Goal: Task Accomplishment & Management: Use online tool/utility

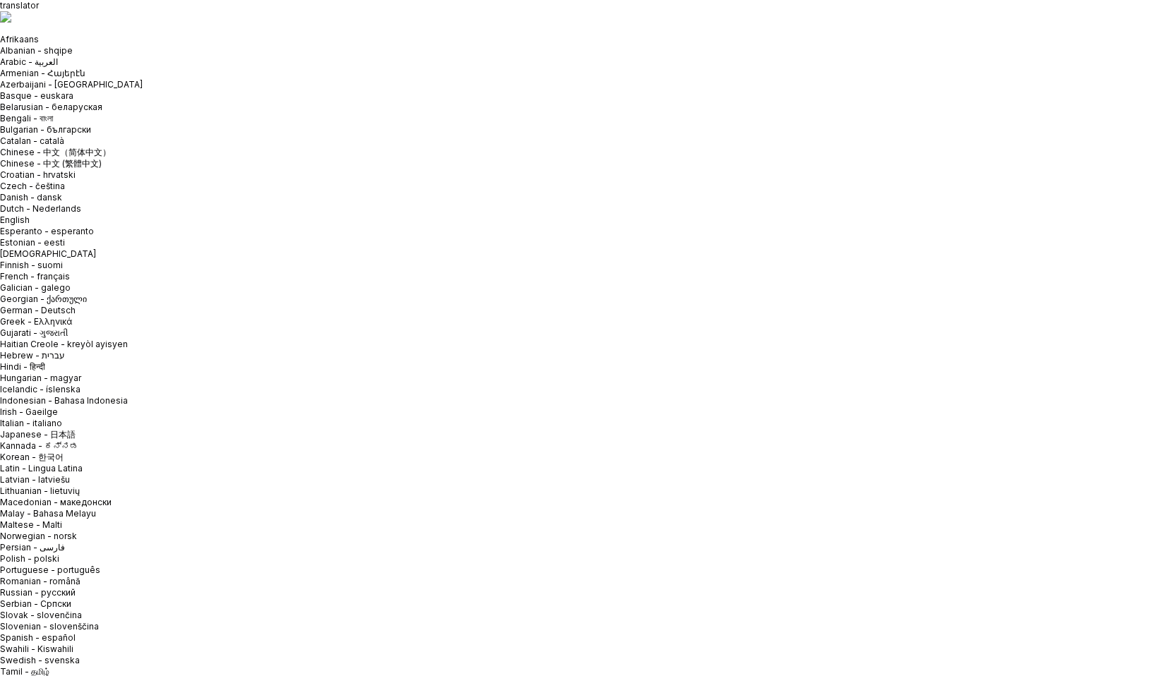
type input "[PERSON_NAME]"
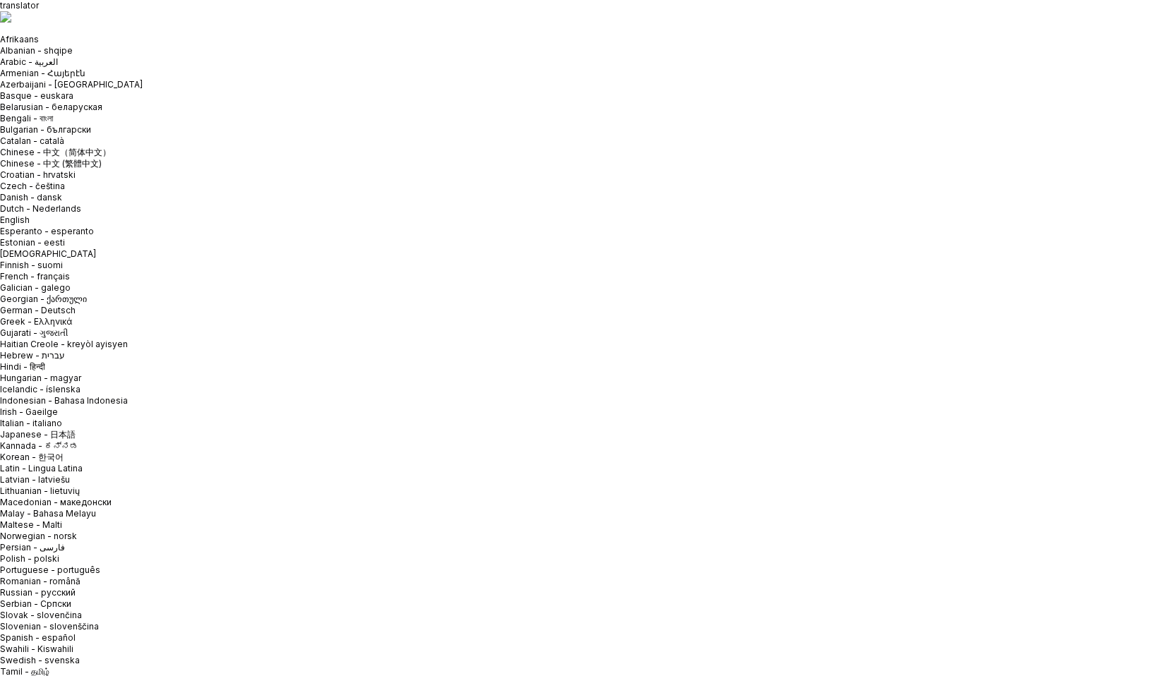
type input "UX designer"
type input "Nustream Realty INC"
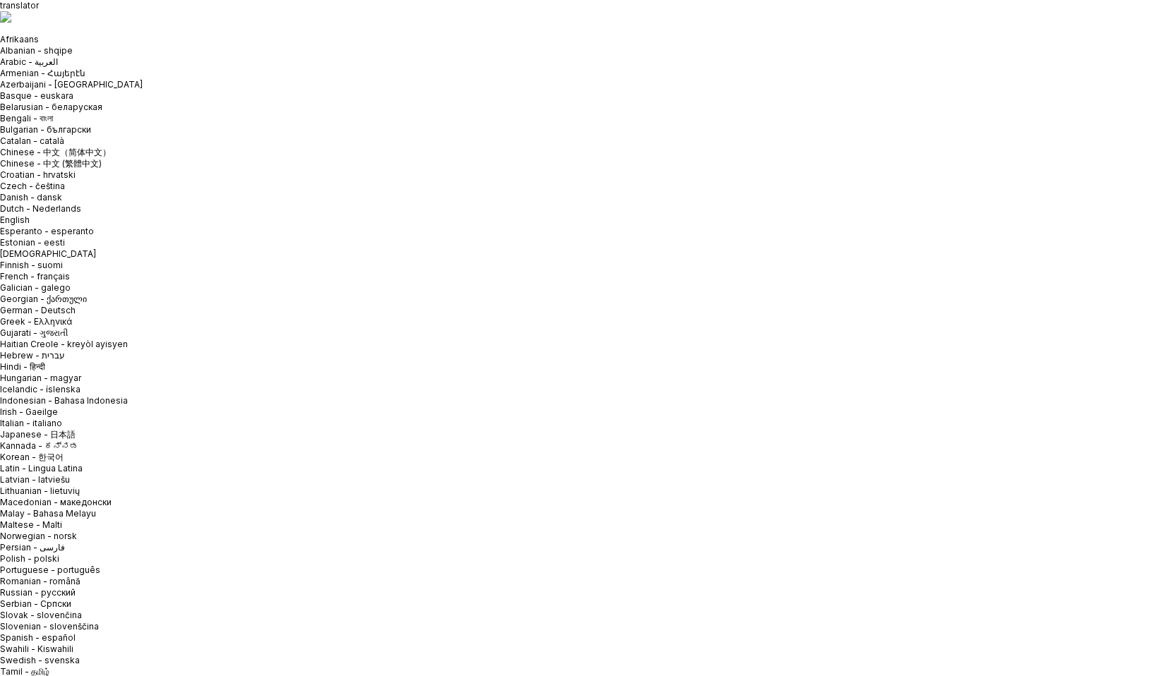
type input "Nustream design system"
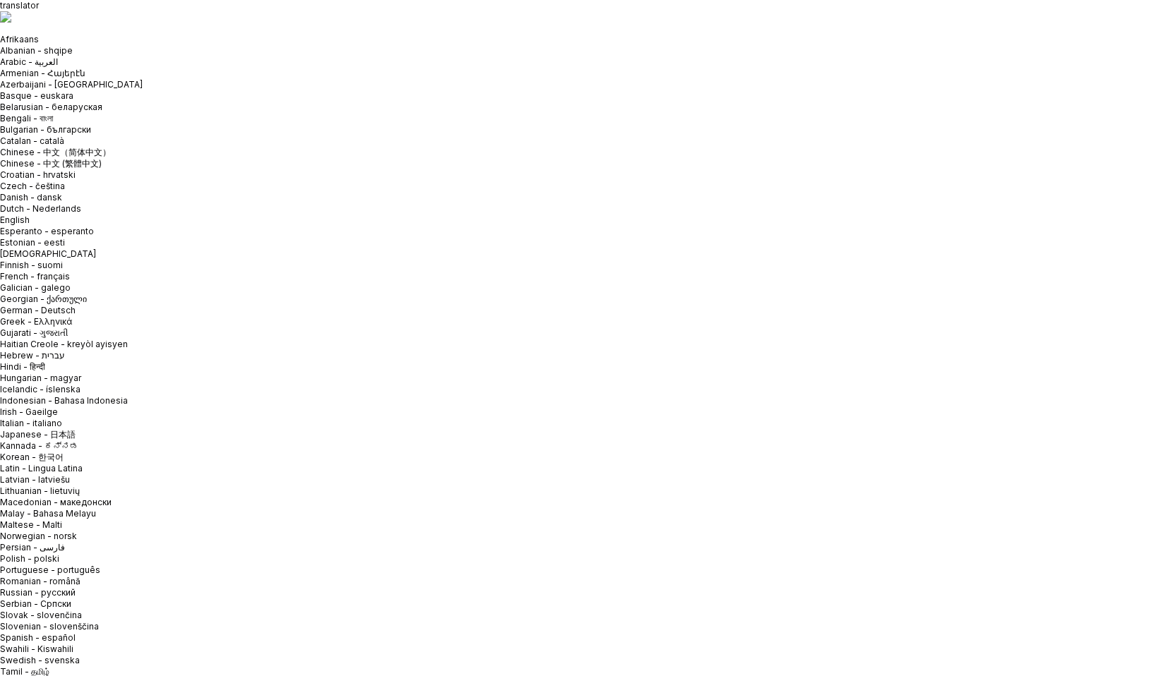
click at [385, 426] on html "translator Afrikaans Albanian - shqipe Arabic - ‎‫العربية‬‎ Armenian - Հայերէն …" at bounding box center [583, 338] width 1166 height 676
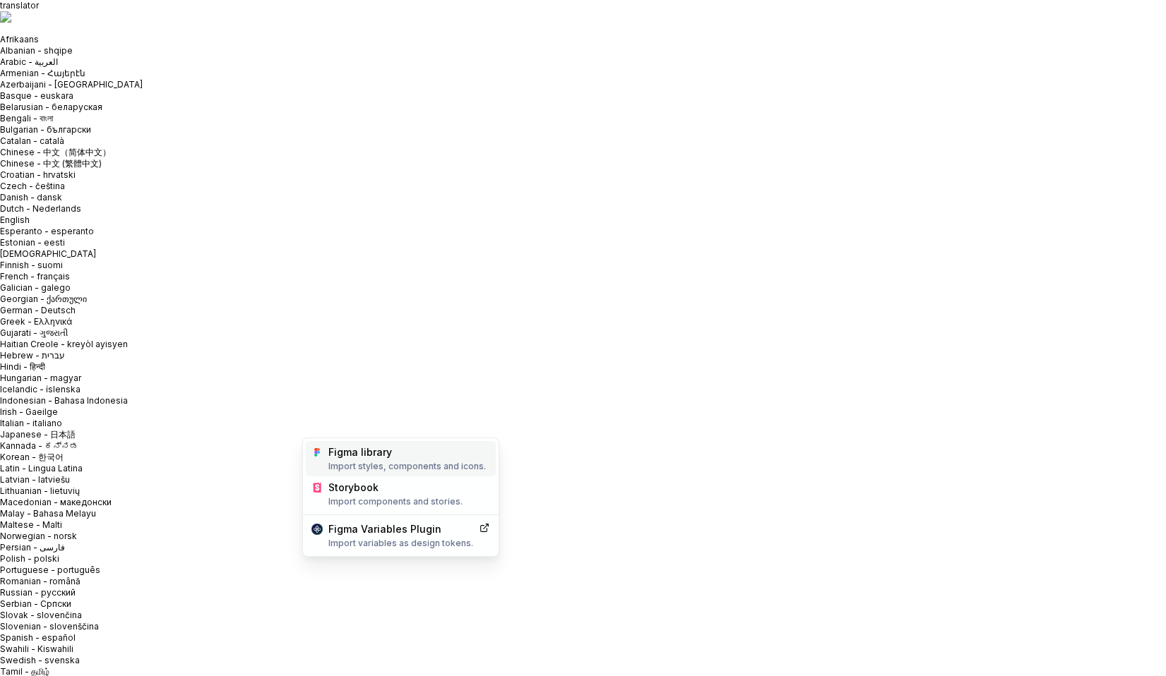
click at [375, 455] on div "Figma library Import styles, components and icons." at bounding box center [409, 459] width 162 height 27
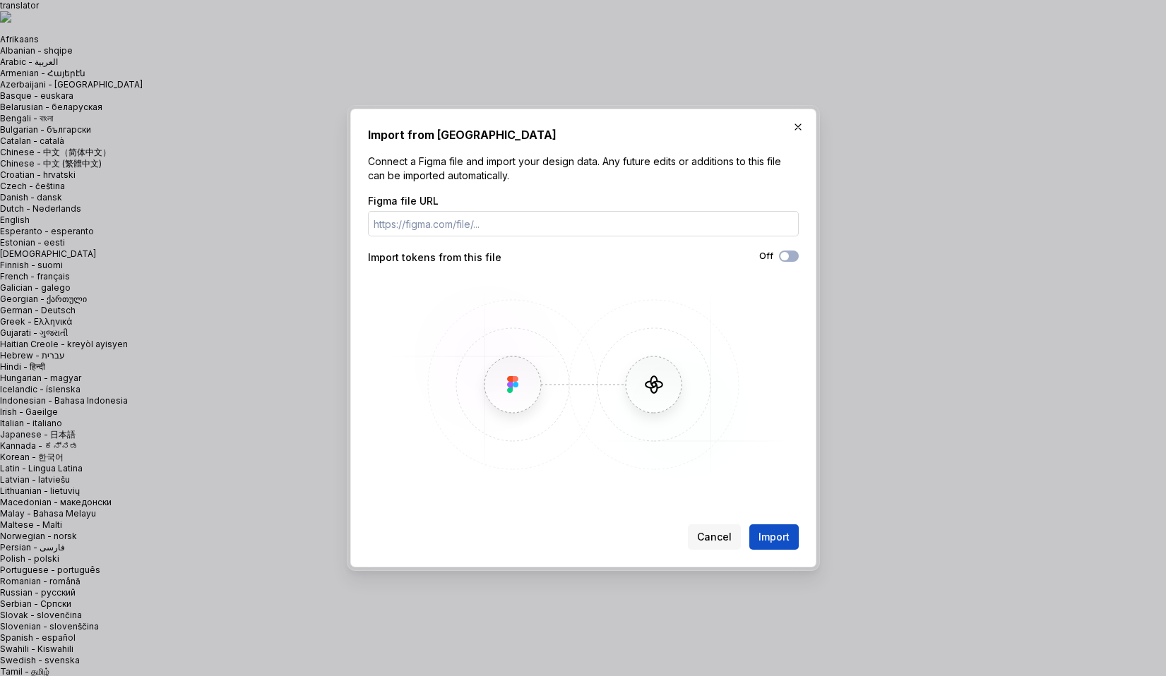
click at [516, 225] on input "Figma file URL" at bounding box center [583, 223] width 431 height 25
click at [507, 222] on input "Figma file URL" at bounding box center [583, 223] width 431 height 25
paste input "[URL][DOMAIN_NAME]"
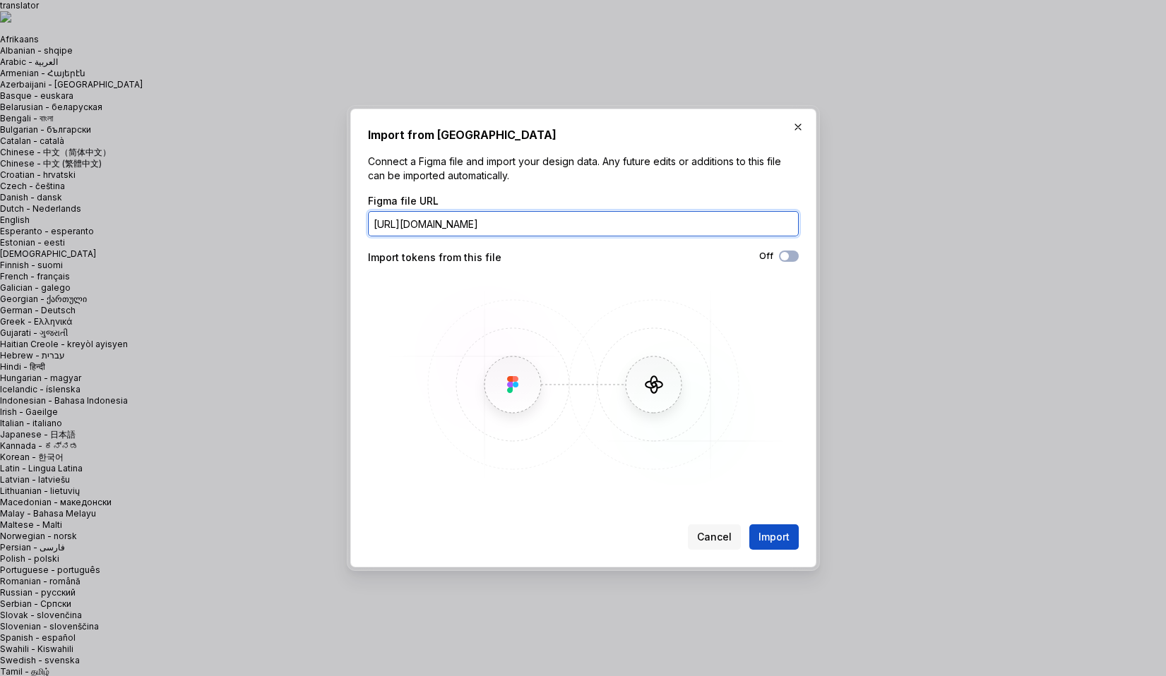
scroll to position [0, 85]
type input "[URL][DOMAIN_NAME]"
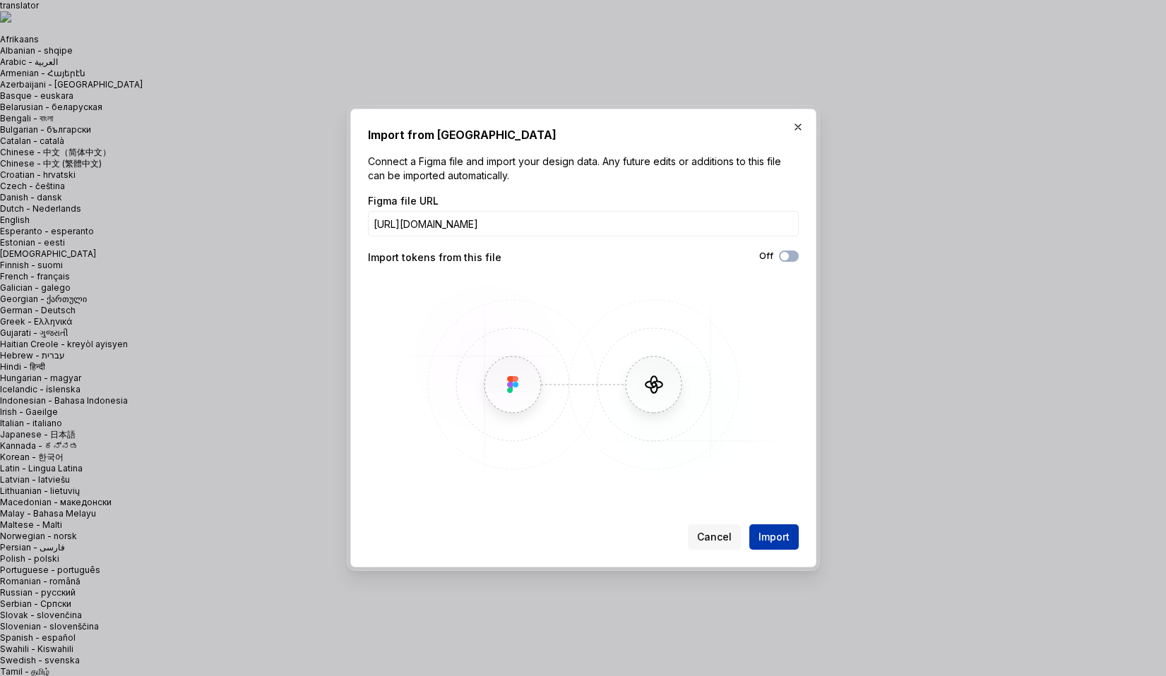
scroll to position [0, 0]
click at [777, 534] on span "Import" at bounding box center [773, 537] width 31 height 14
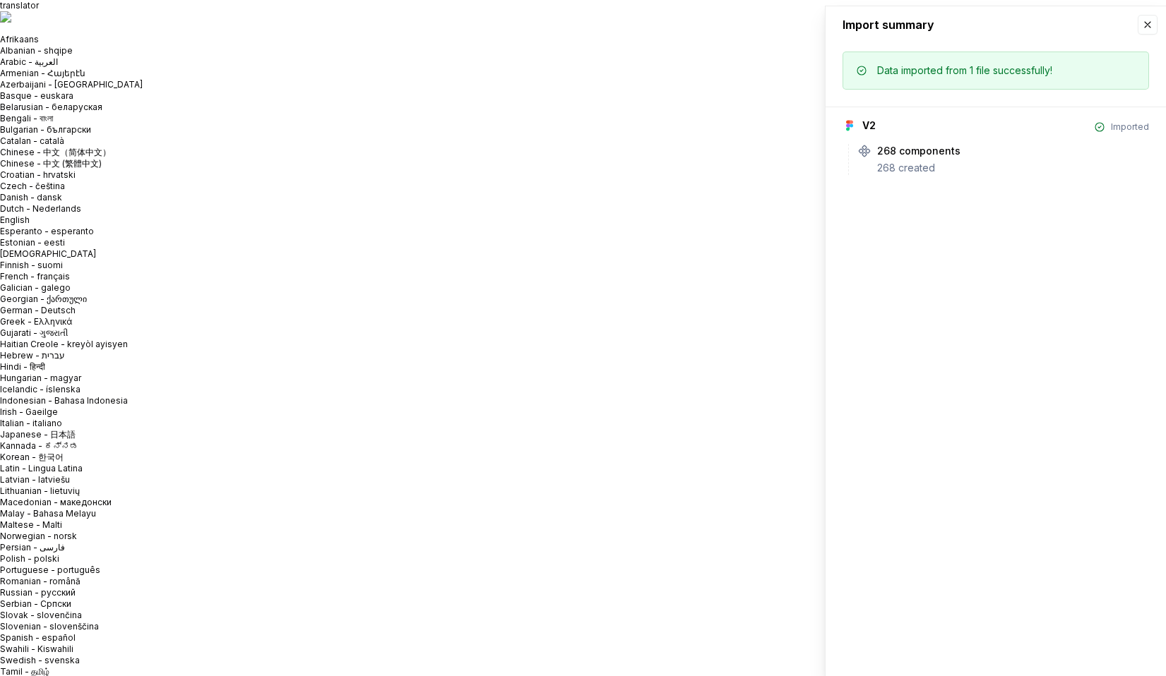
click at [1143, 25] on button "button" at bounding box center [1147, 25] width 20 height 20
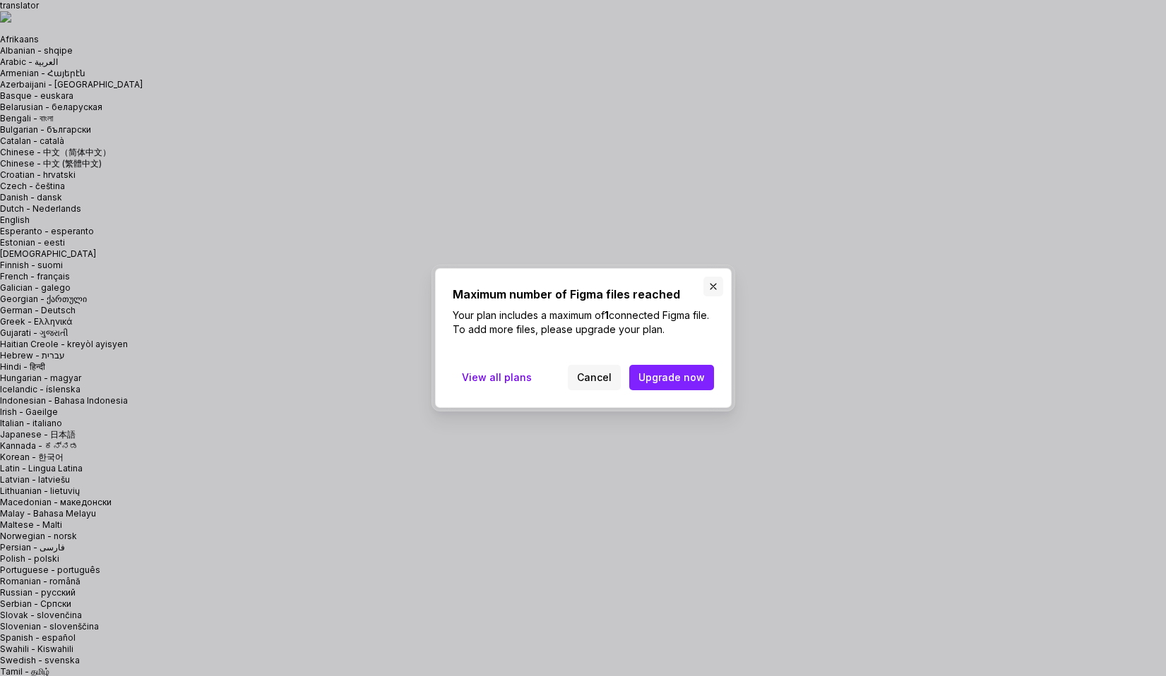
click at [710, 286] on button "button" at bounding box center [713, 287] width 20 height 20
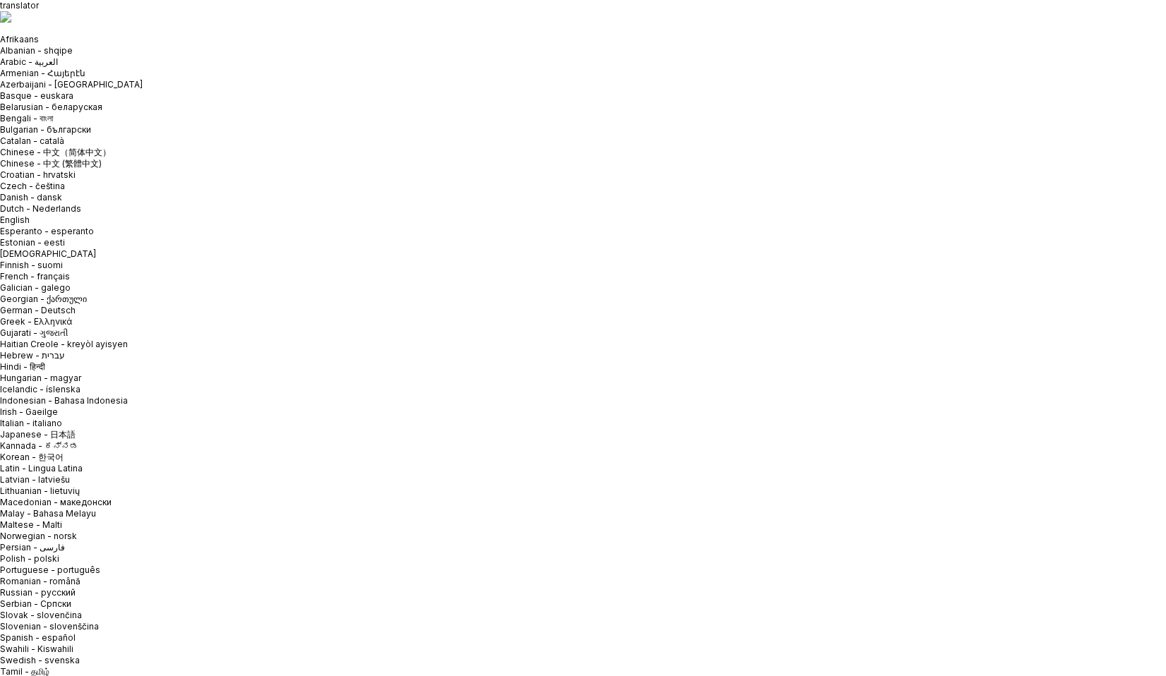
click at [1118, 282] on html "translator Afrikaans Albanian - shqipe Arabic - ‎‫العربية‬‎ Armenian - Հայերէն …" at bounding box center [583, 338] width 1166 height 676
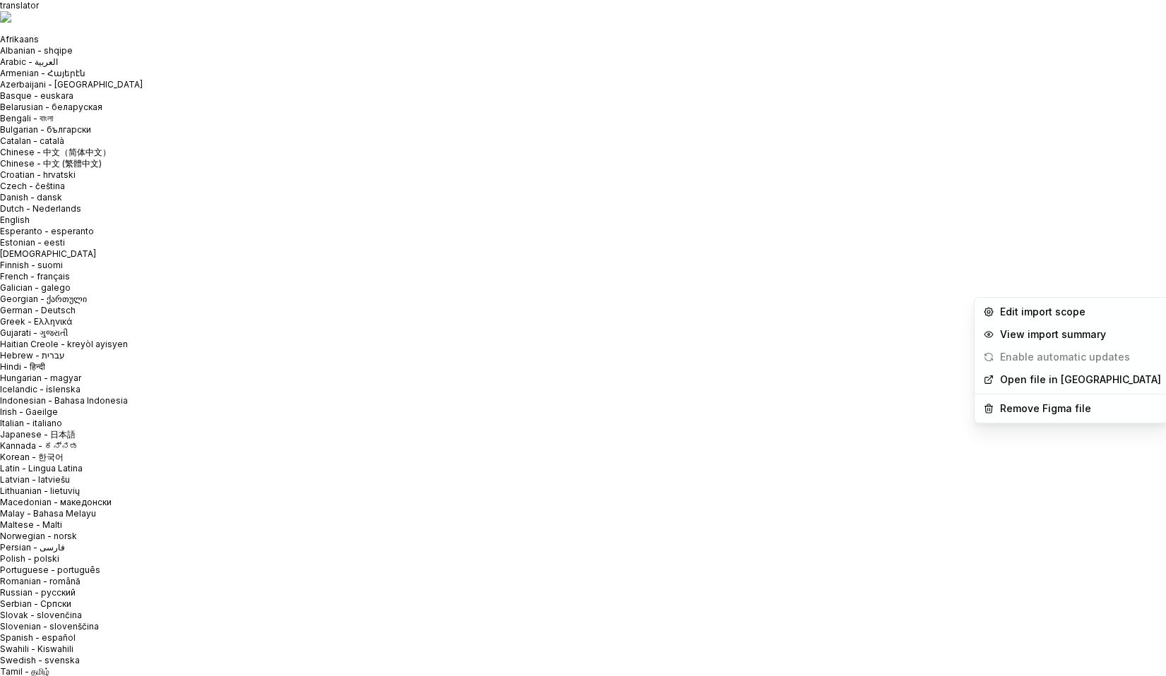
click at [943, 285] on html "translator Afrikaans Albanian - shqipe Arabic - ‎‫العربية‬‎ Armenian - Հայերէն …" at bounding box center [583, 338] width 1166 height 676
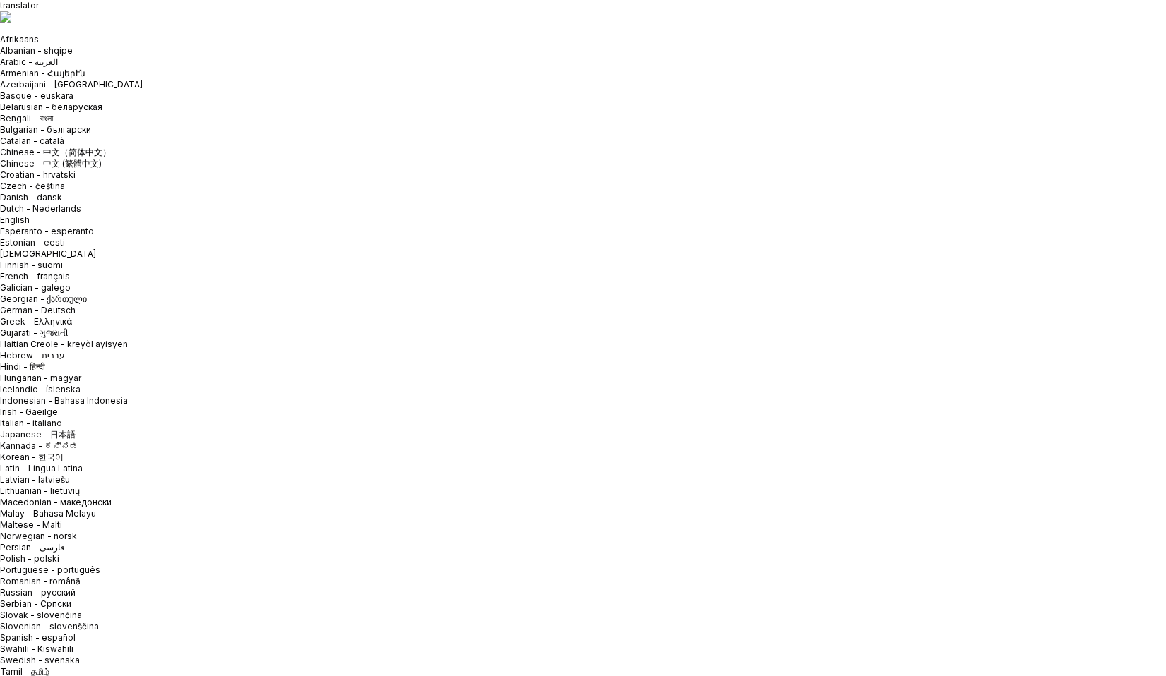
scroll to position [0, 0]
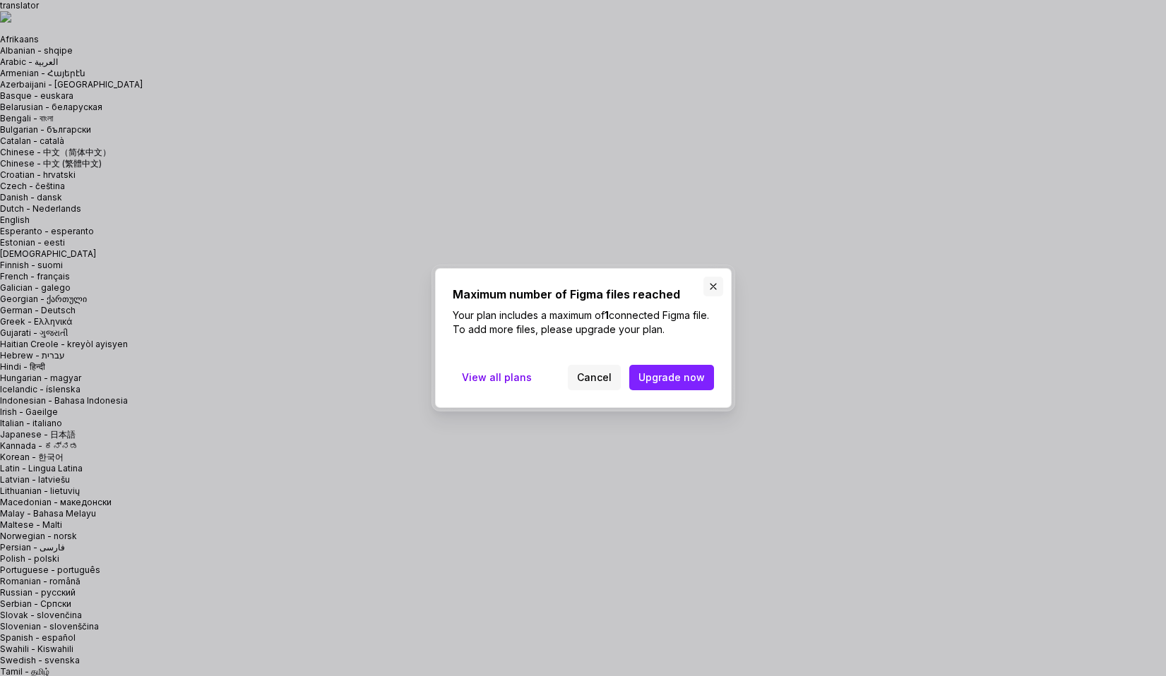
click at [711, 282] on button "button" at bounding box center [713, 287] width 20 height 20
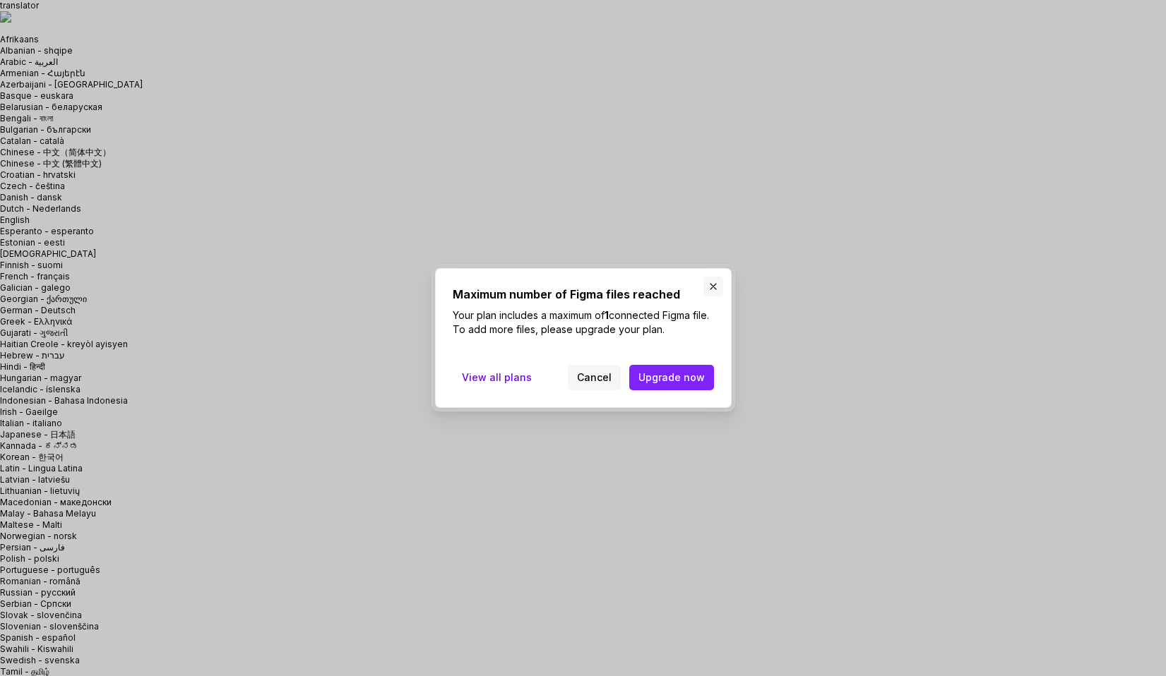
click at [712, 288] on button "button" at bounding box center [713, 287] width 20 height 20
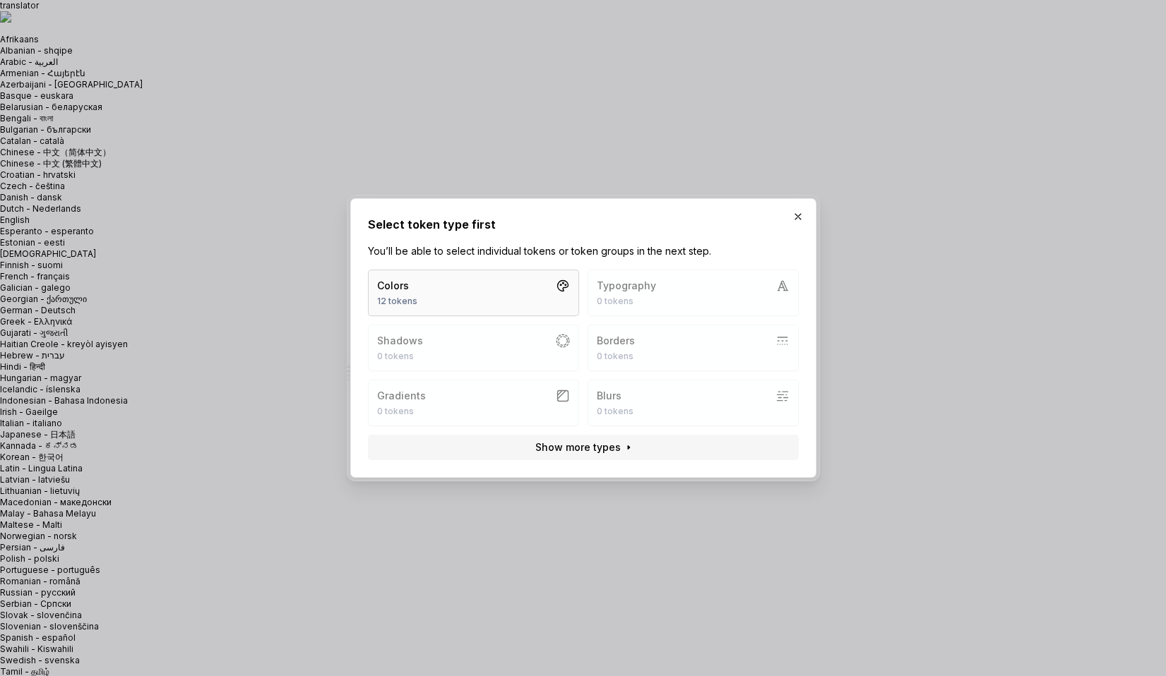
click at [477, 287] on button "Colors 12 tokens" at bounding box center [473, 293] width 211 height 47
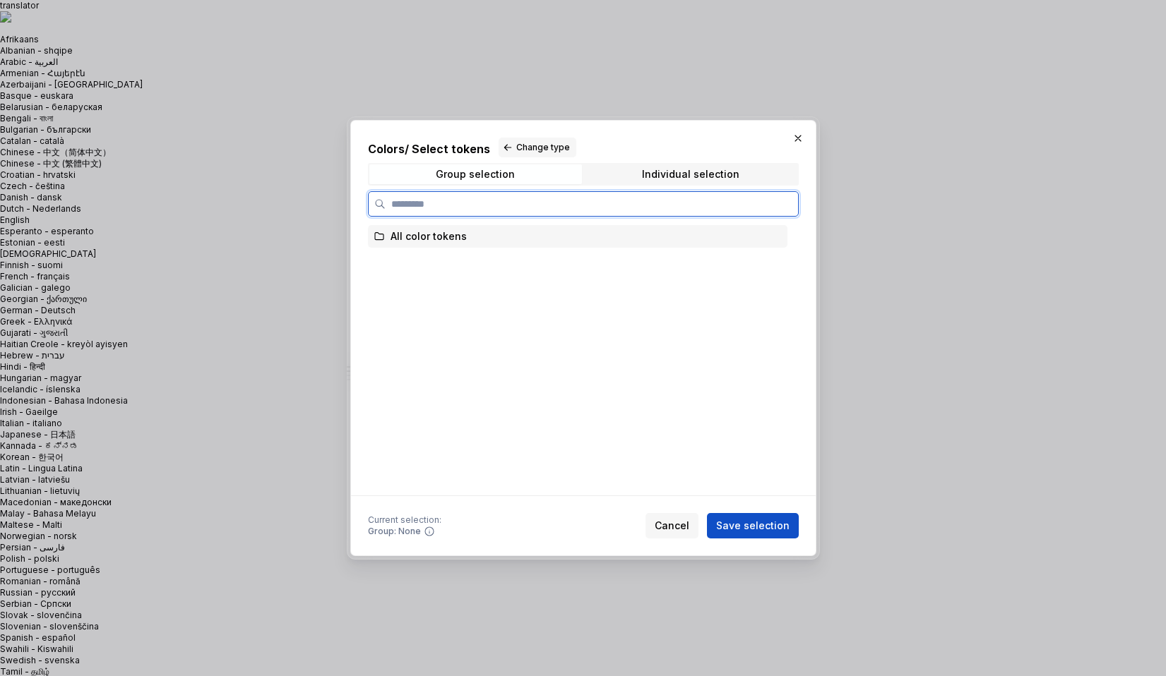
click at [436, 239] on div "All color tokens" at bounding box center [428, 236] width 76 height 14
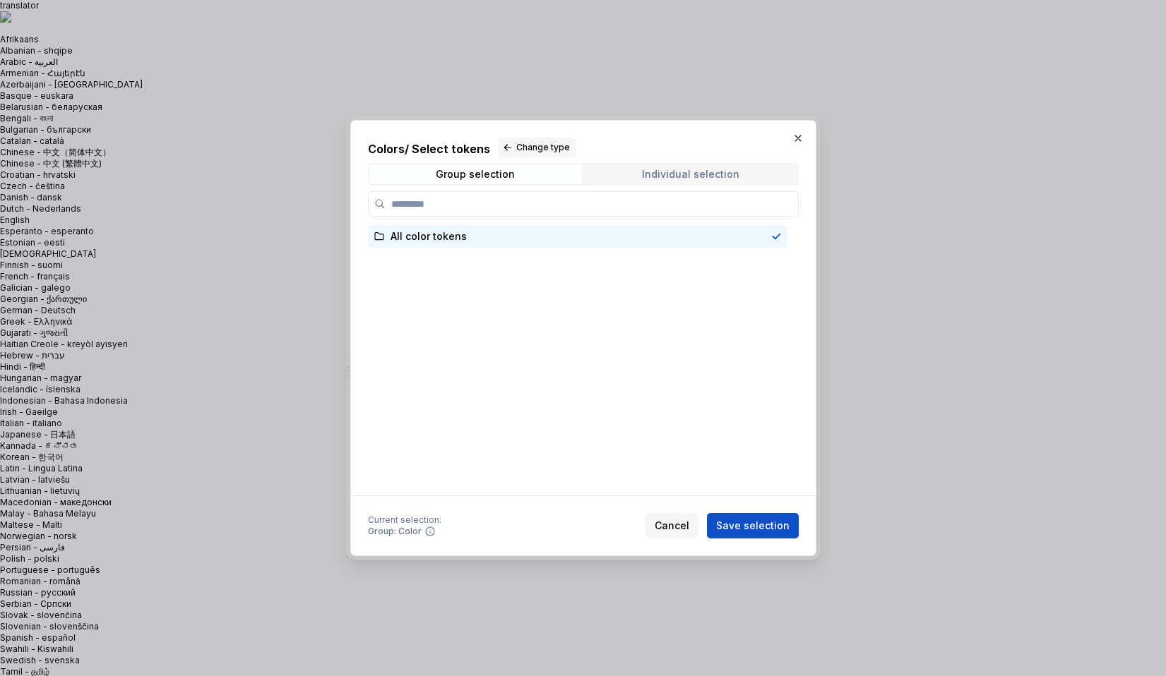
click at [670, 175] on div "Individual selection" at bounding box center [690, 174] width 97 height 11
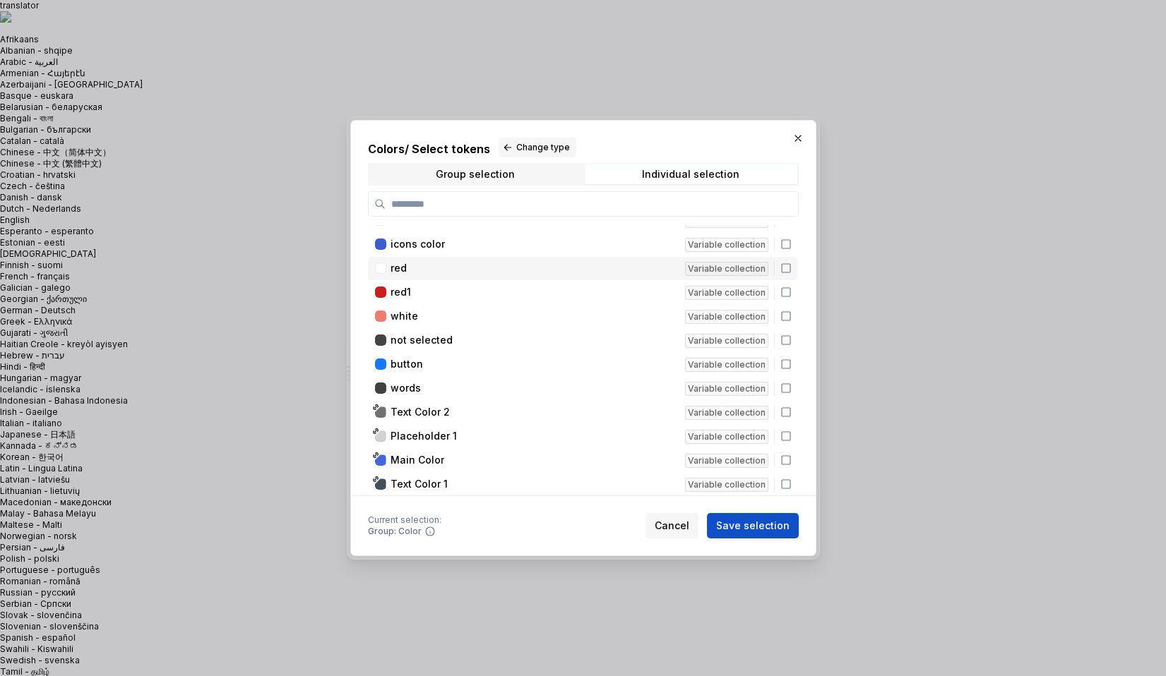
scroll to position [0, 0]
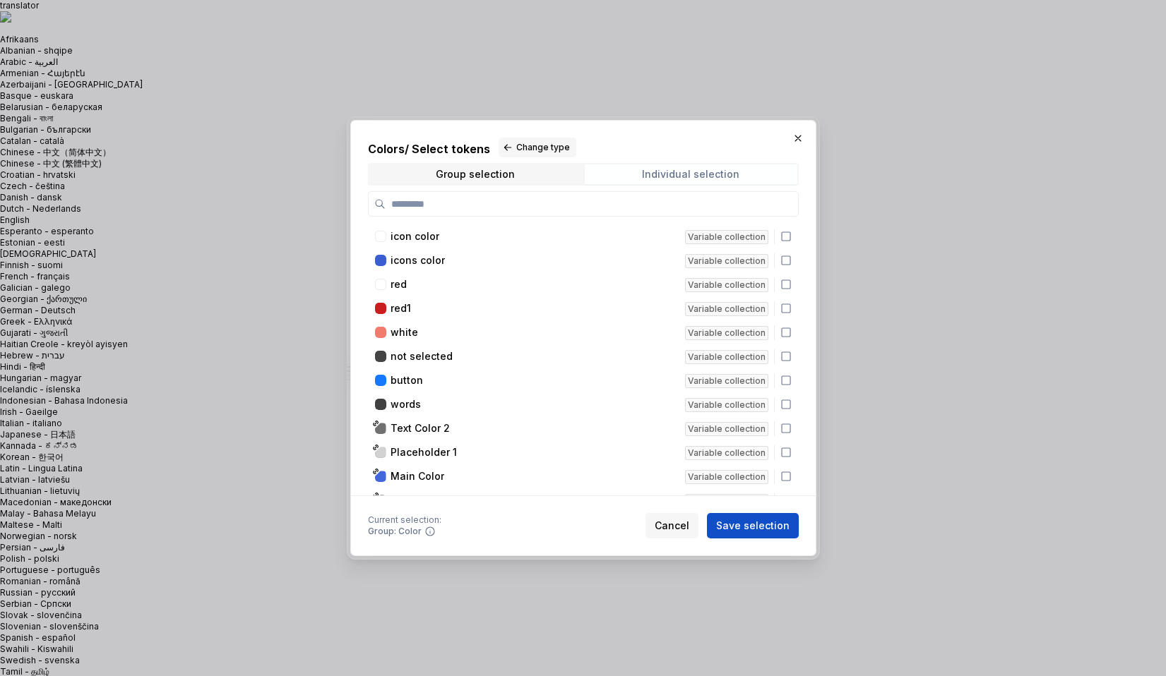
click at [703, 174] on div "Individual selection" at bounding box center [690, 174] width 97 height 11
click at [497, 172] on div "Group selection" at bounding box center [475, 174] width 79 height 11
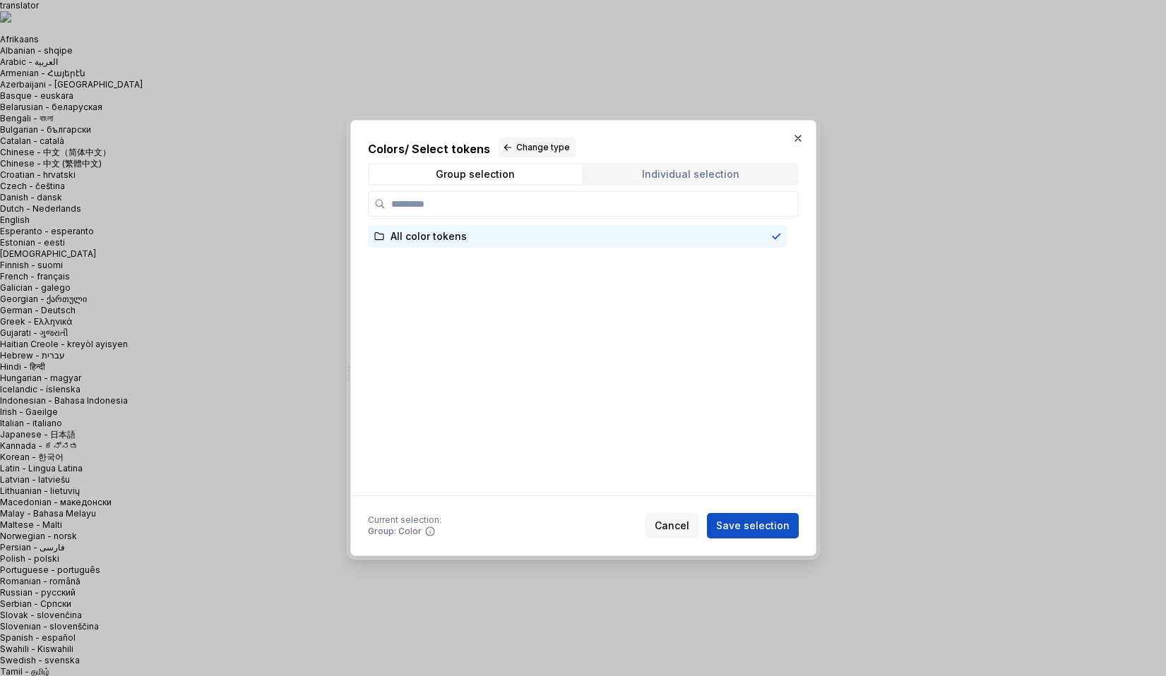
click at [685, 178] on div "Individual selection" at bounding box center [690, 174] width 97 height 11
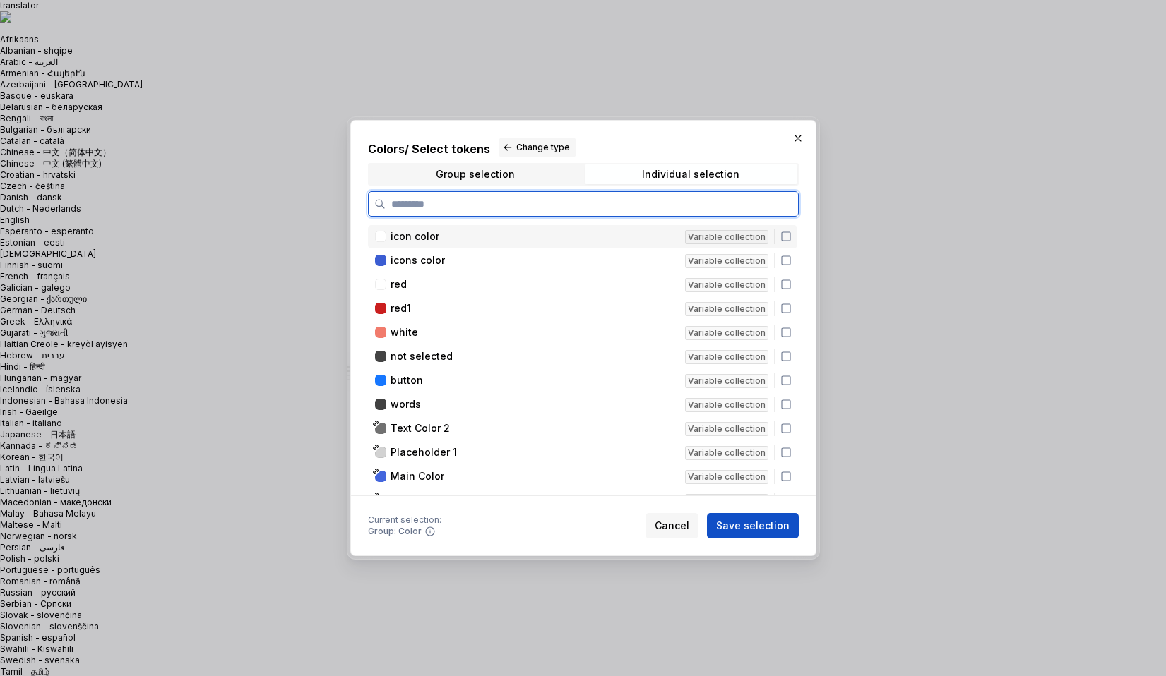
click at [791, 238] on icon at bounding box center [785, 236] width 11 height 11
click at [791, 257] on icon at bounding box center [785, 260] width 11 height 11
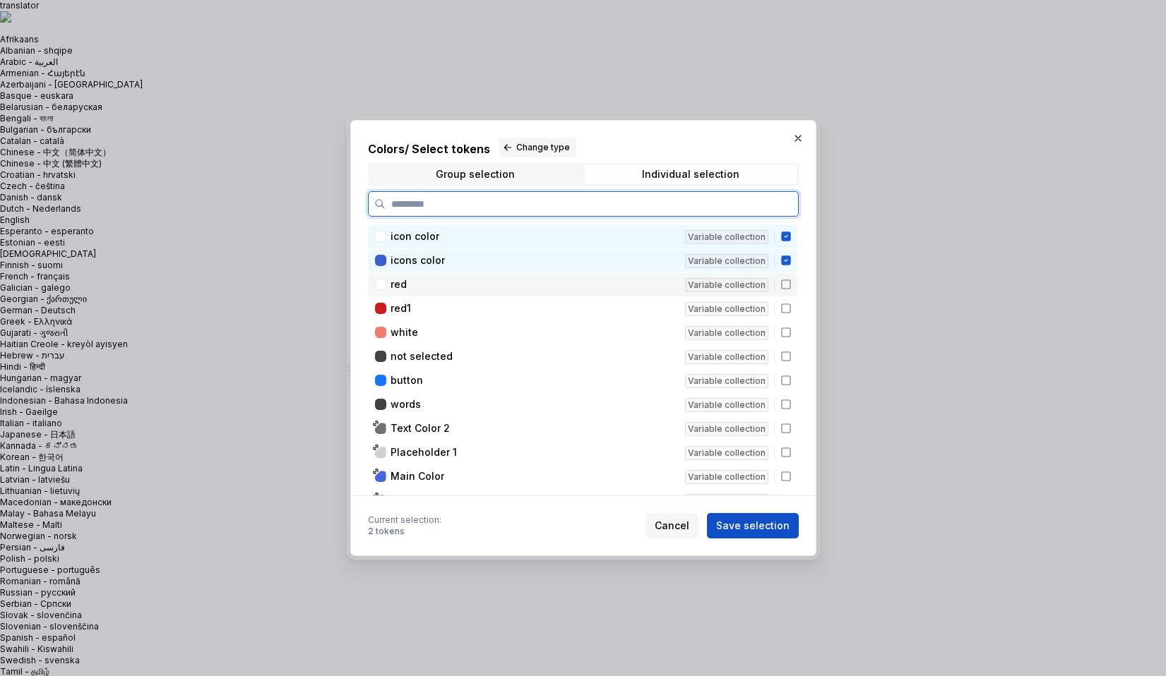
click at [791, 280] on icon at bounding box center [785, 284] width 11 height 11
click at [790, 312] on icon at bounding box center [785, 308] width 11 height 11
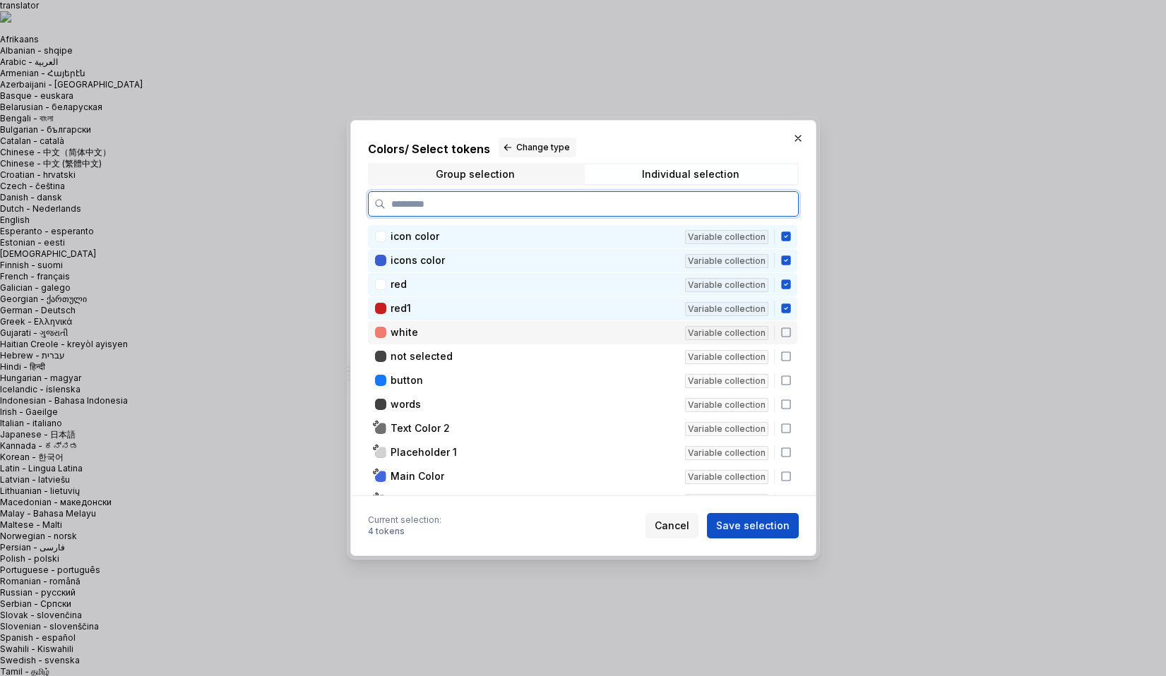
click at [789, 336] on icon at bounding box center [785, 332] width 11 height 11
click at [789, 356] on icon at bounding box center [785, 356] width 11 height 11
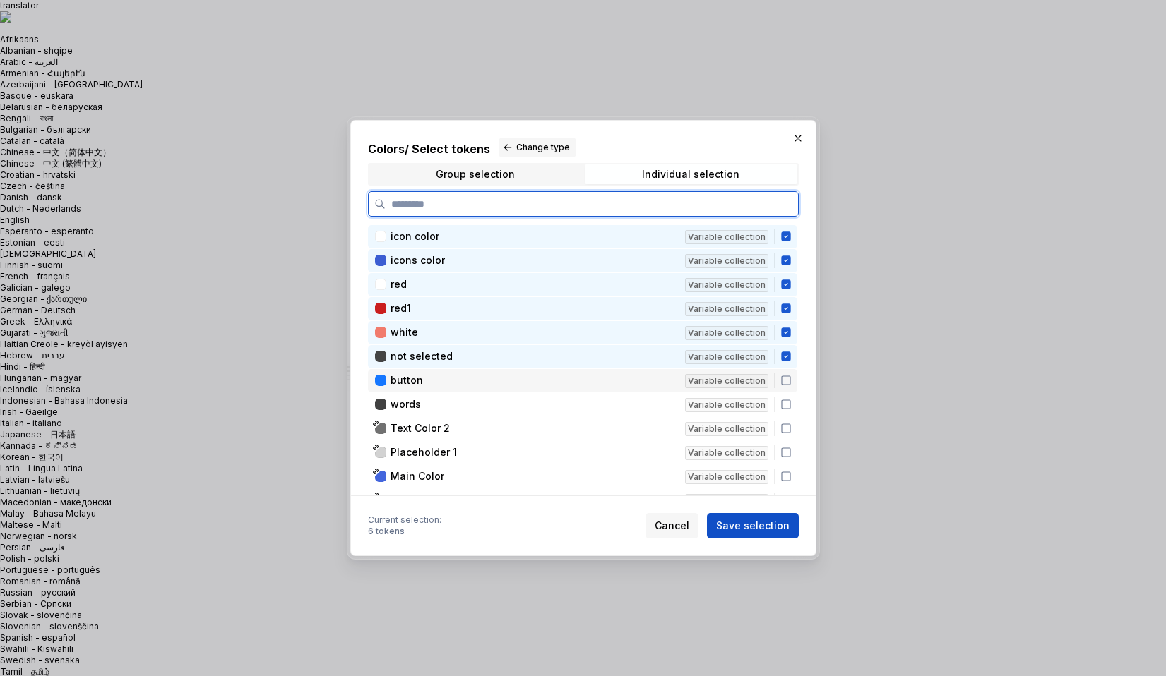
click at [789, 381] on icon at bounding box center [785, 380] width 11 height 11
click at [791, 407] on icon at bounding box center [785, 404] width 11 height 11
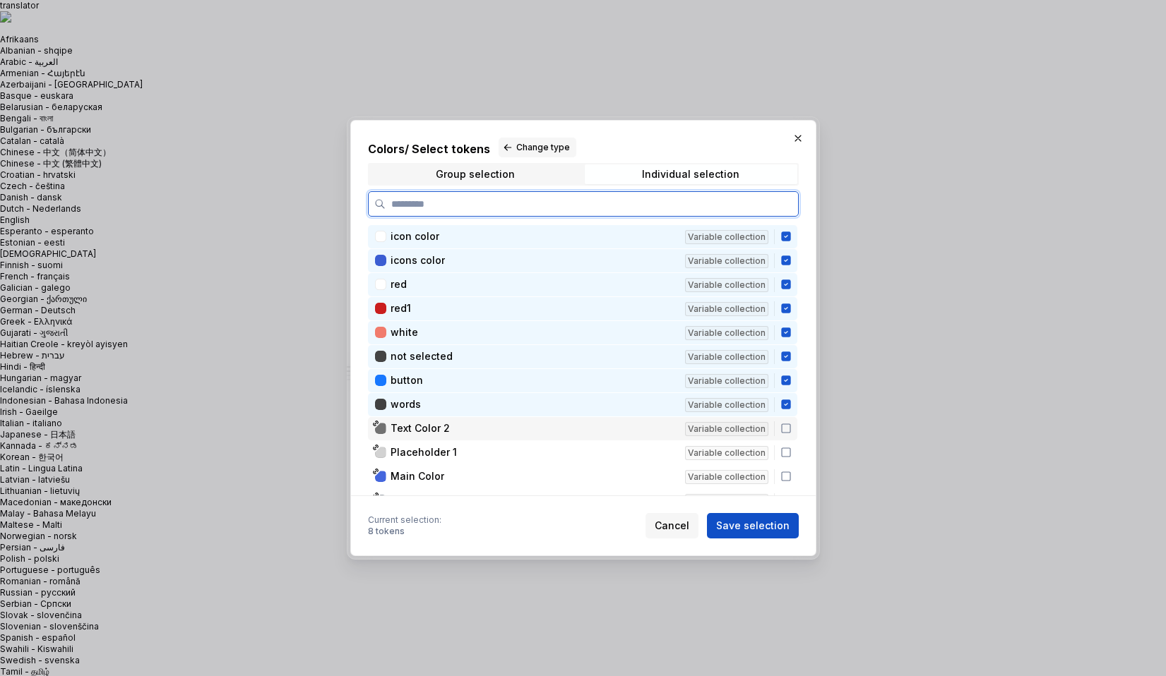
click at [791, 423] on icon at bounding box center [785, 428] width 11 height 11
click at [792, 446] on div "Placeholder 1 Variable collection" at bounding box center [582, 452] width 429 height 23
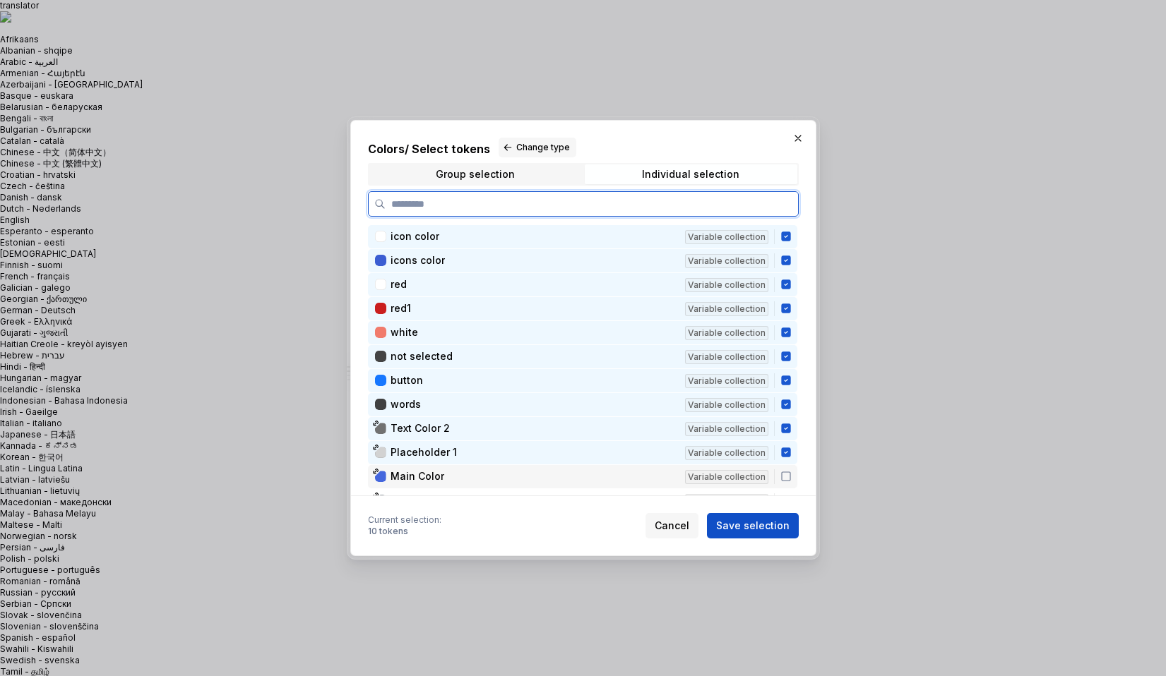
click at [791, 470] on div "Main Color Variable collection" at bounding box center [582, 476] width 429 height 23
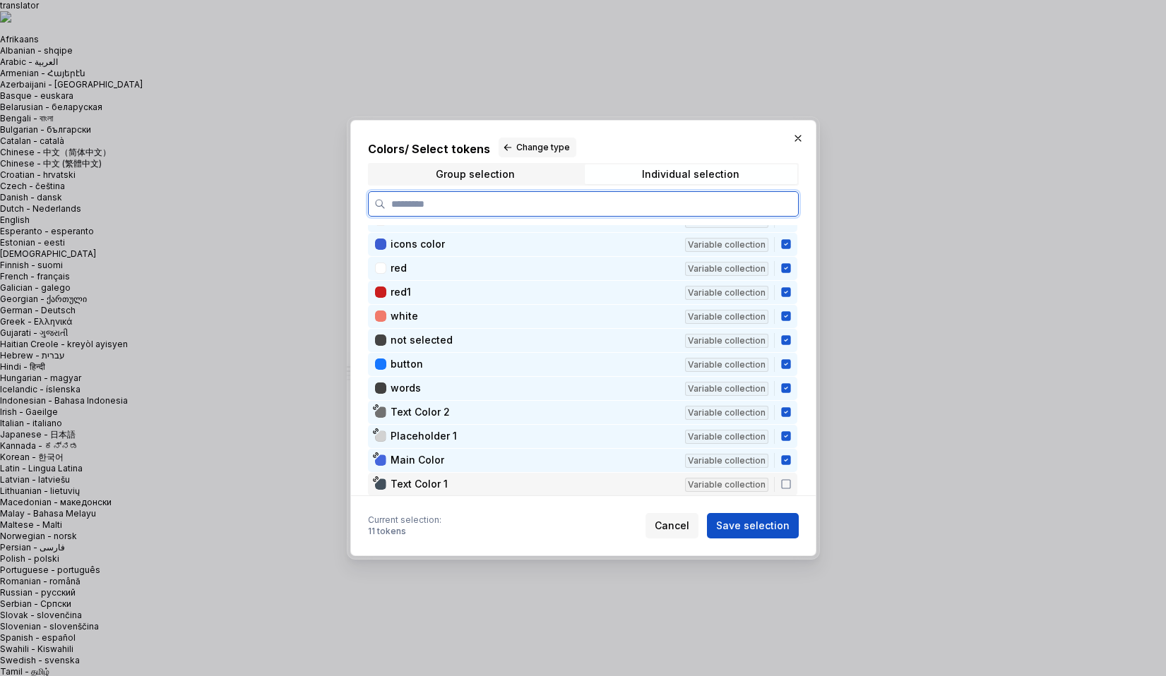
click at [790, 488] on icon at bounding box center [786, 484] width 8 height 8
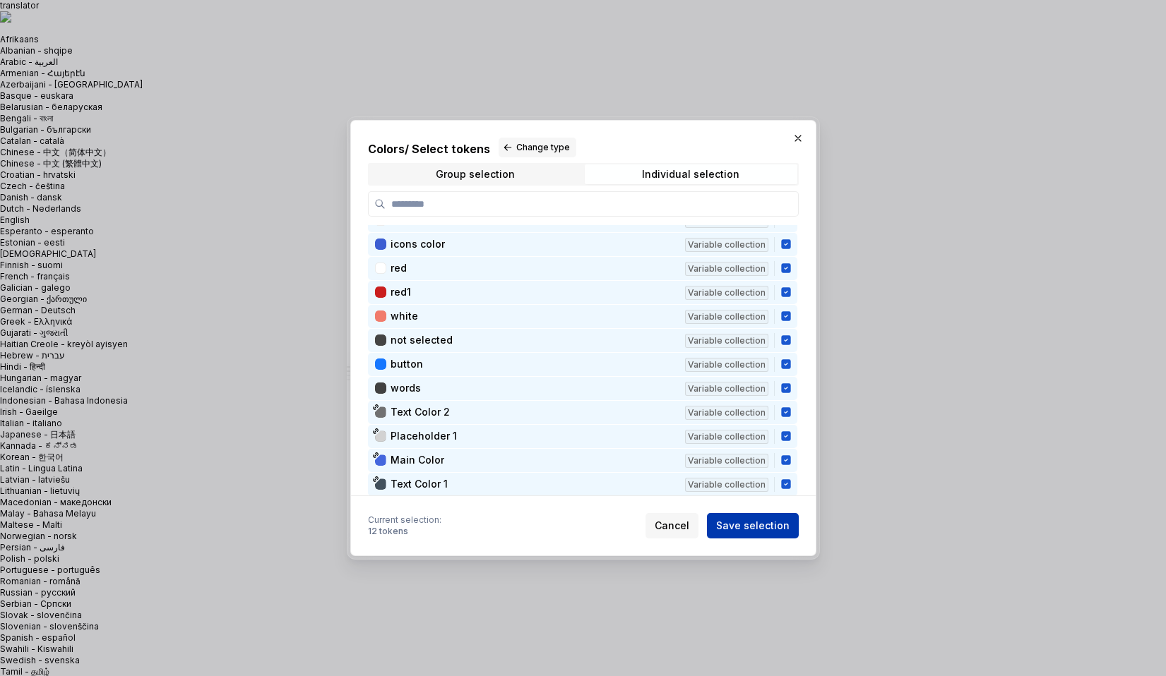
click at [763, 523] on span "Save selection" at bounding box center [752, 526] width 73 height 14
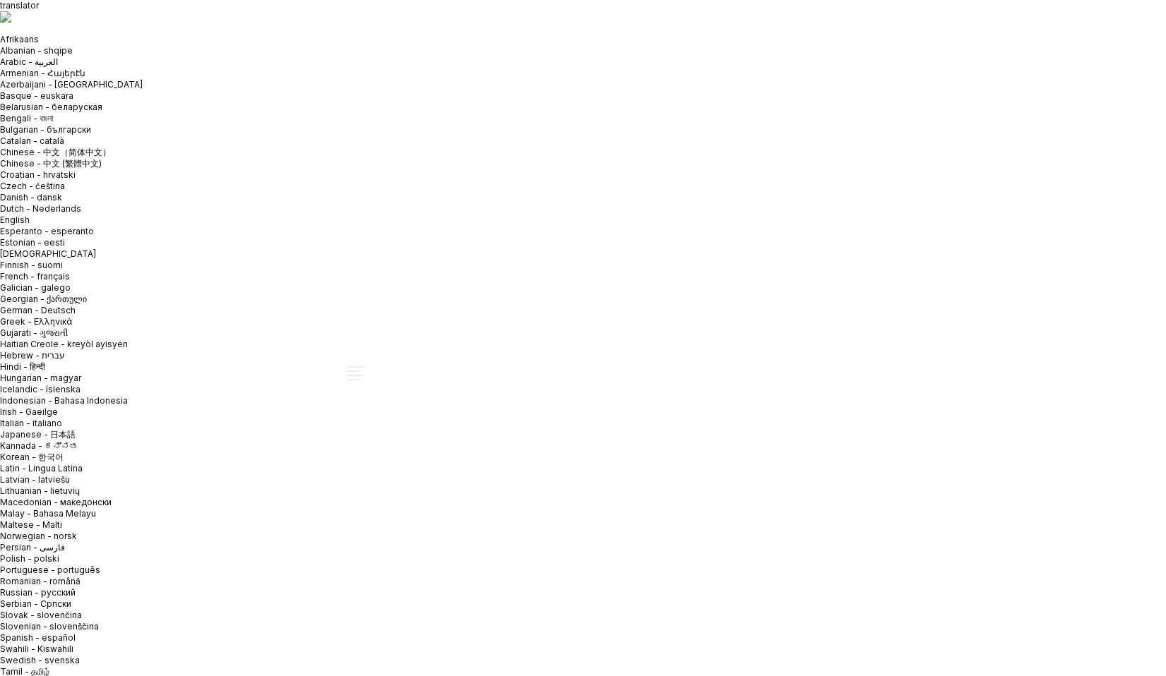
type textarea "*"
